Goal: Find specific page/section: Find specific page/section

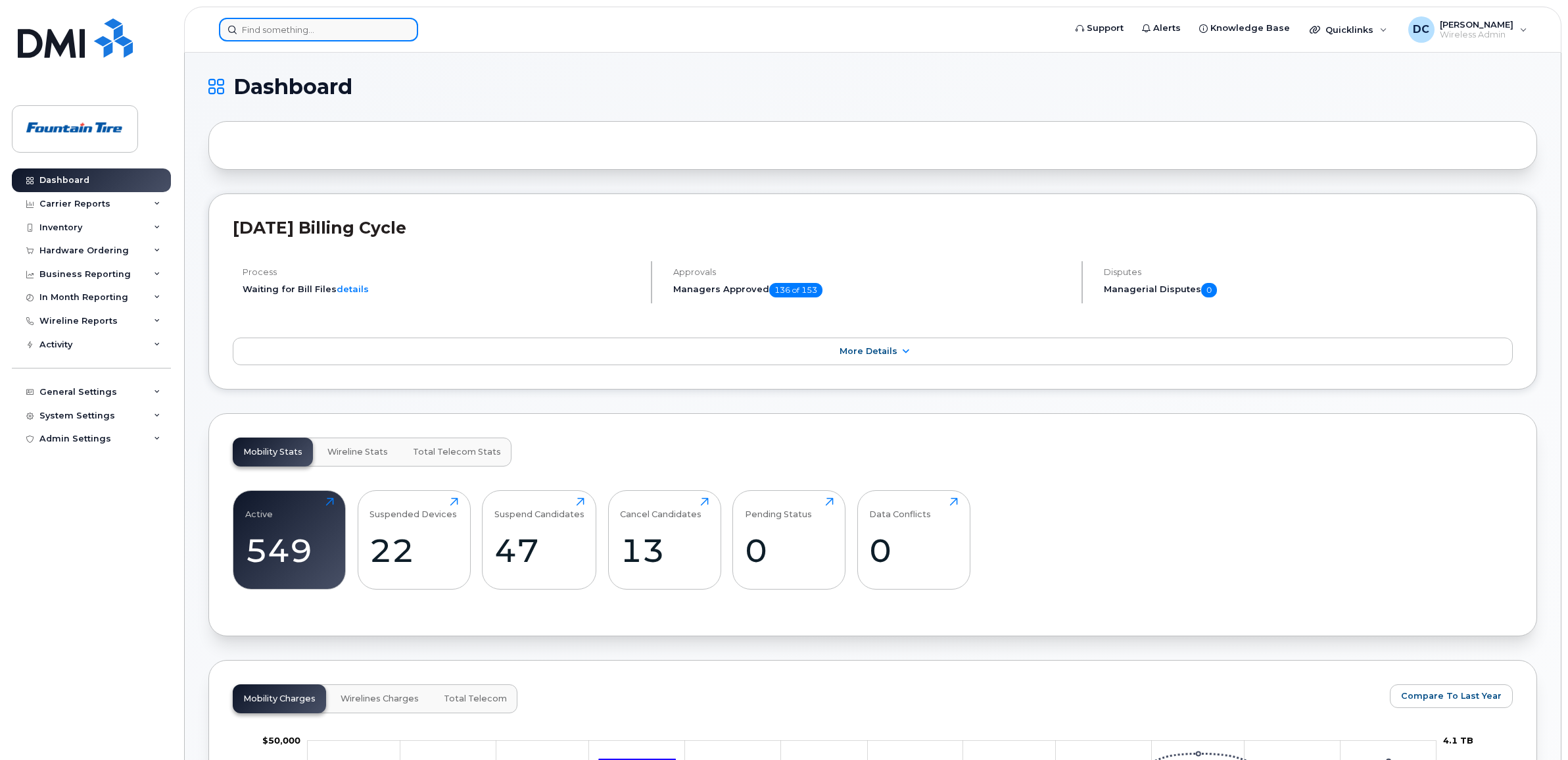
click at [283, 31] on input at bounding box center [318, 30] width 199 height 24
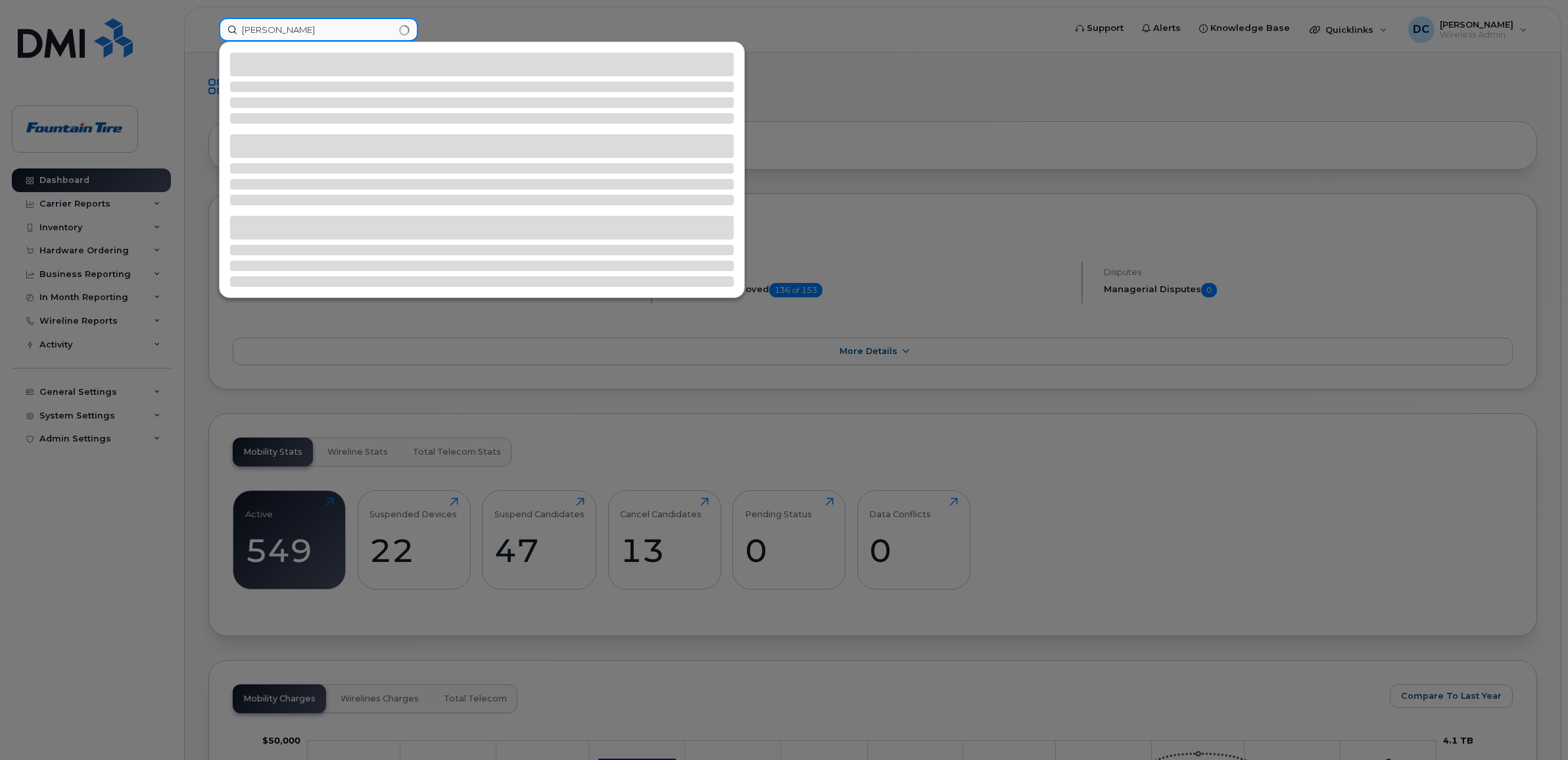
type input "owen"
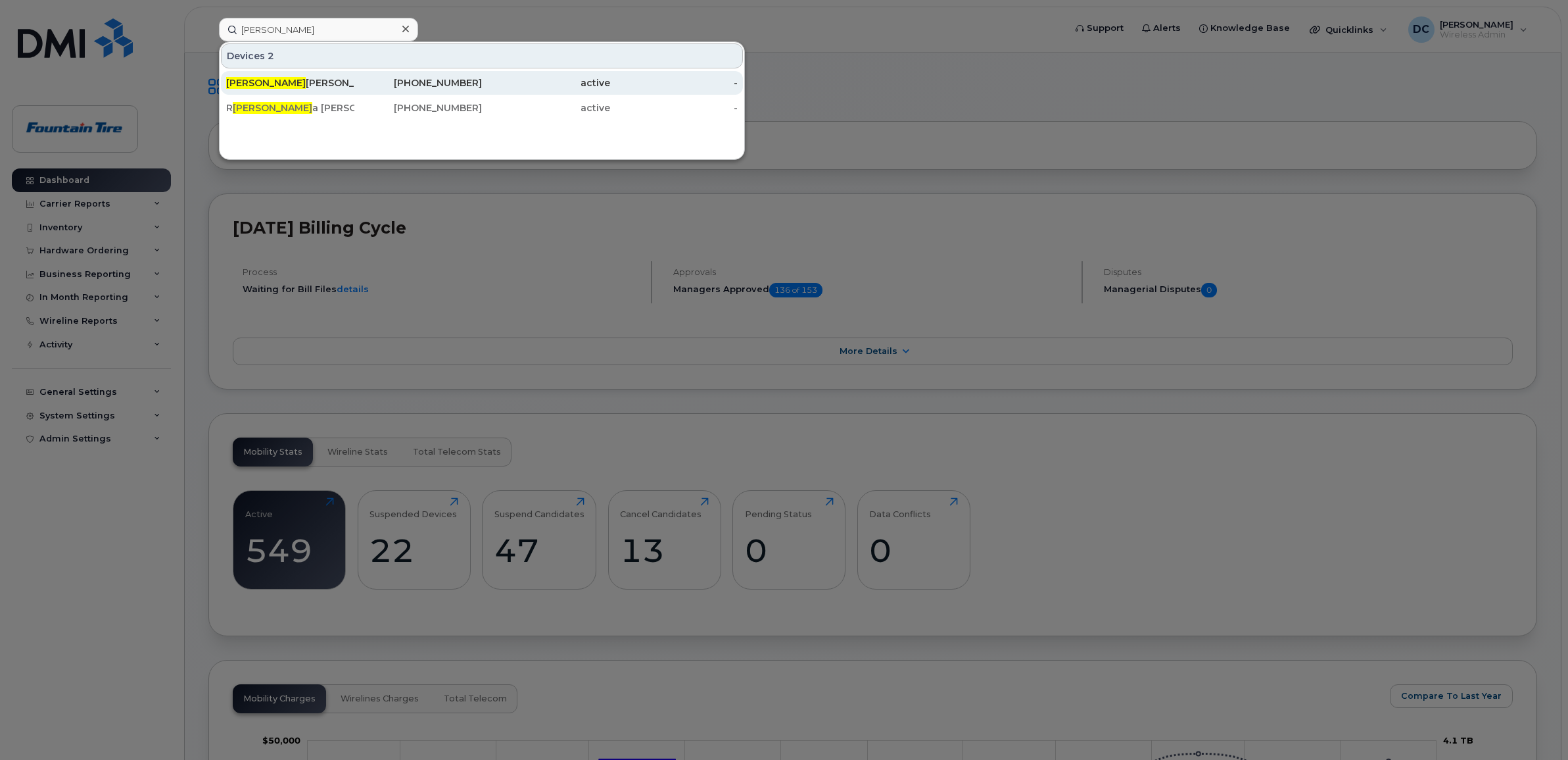
click at [284, 77] on div "Owen Paulhus" at bounding box center [289, 83] width 128 height 13
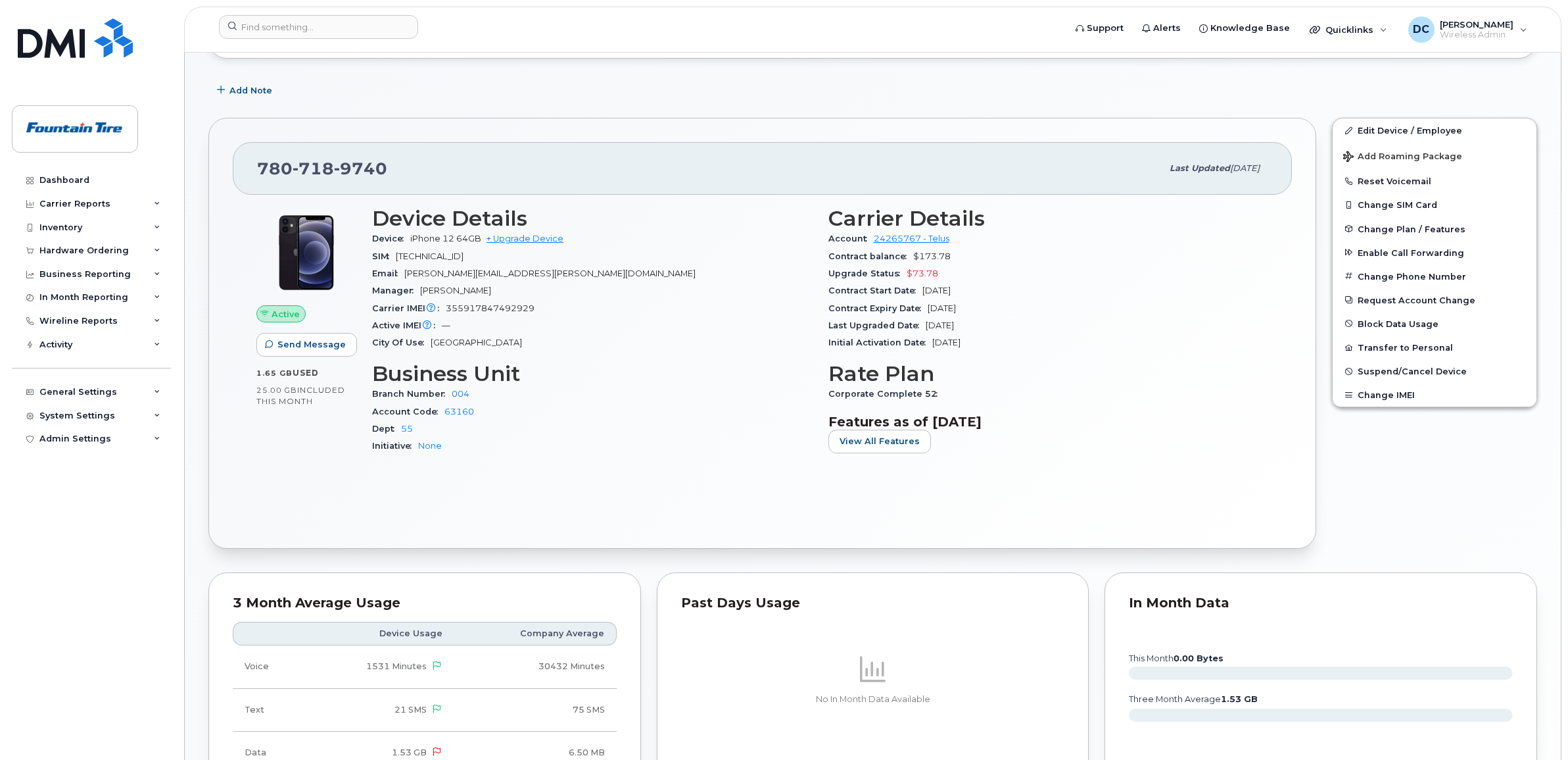
scroll to position [246, 0]
